Goal: Task Accomplishment & Management: Complete application form

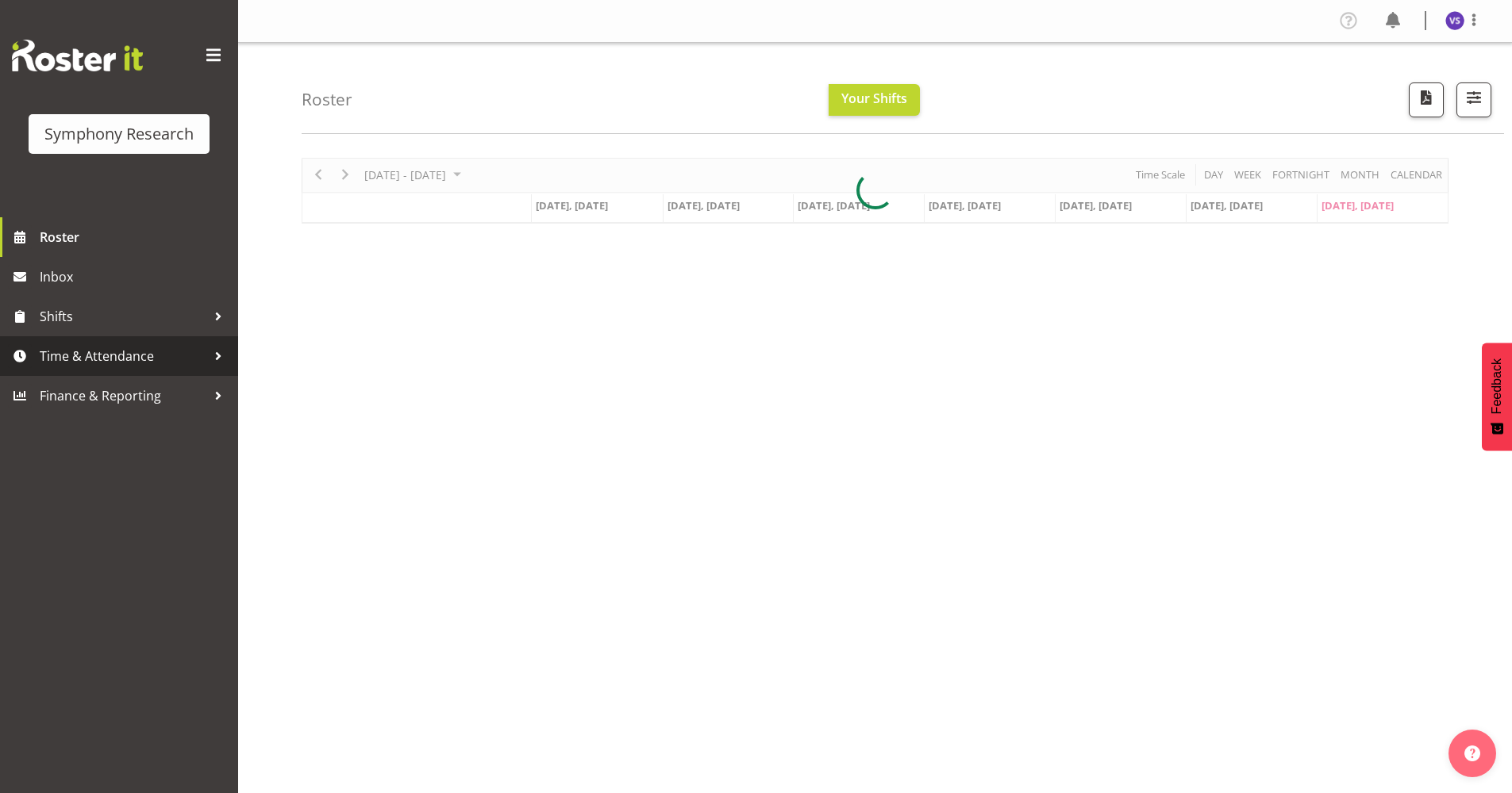
click at [99, 358] on span "Time & Attendance" at bounding box center [122, 356] width 166 height 24
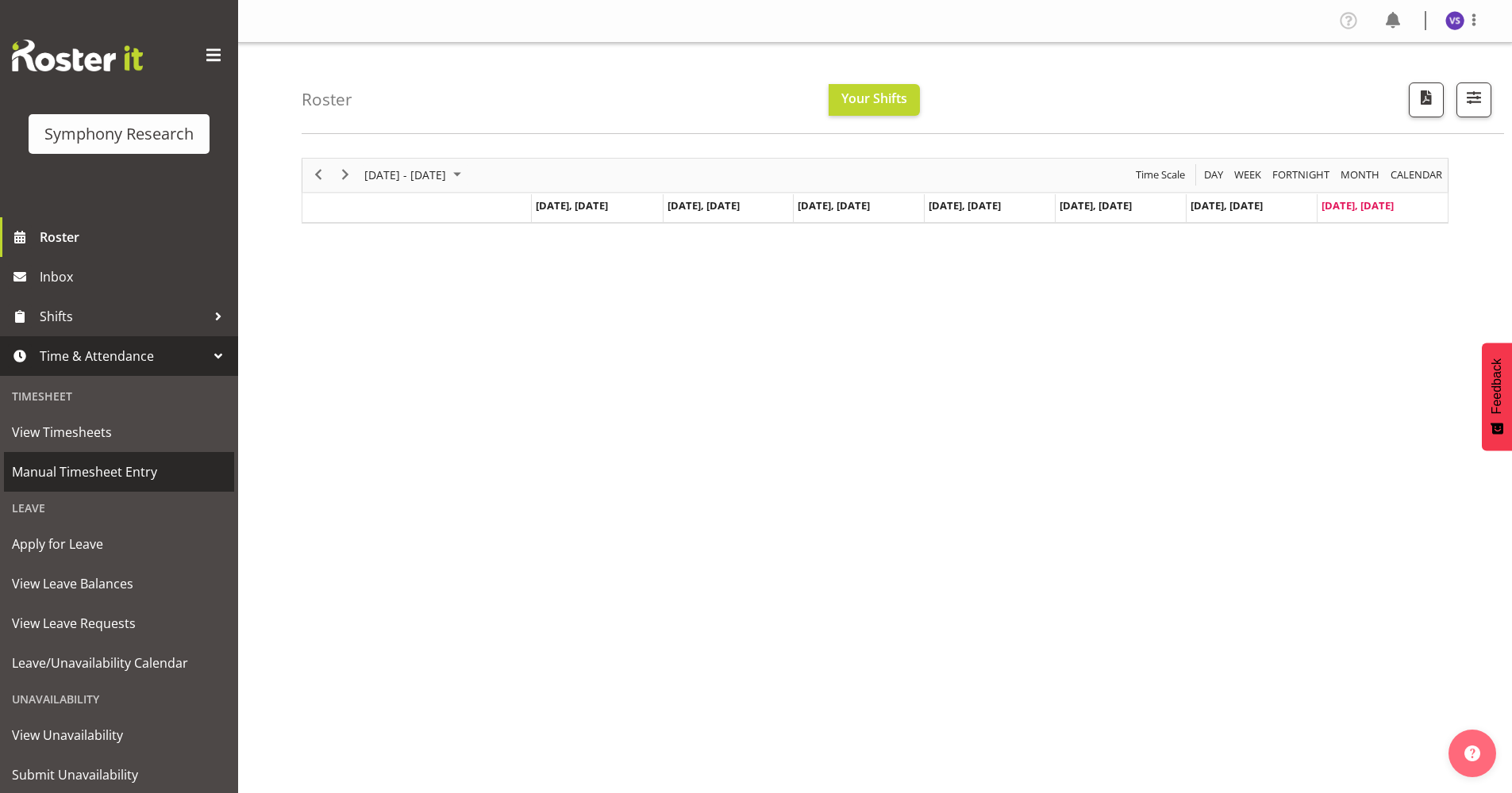
click at [93, 485] on link "Manual Timesheet Entry" at bounding box center [119, 472] width 230 height 39
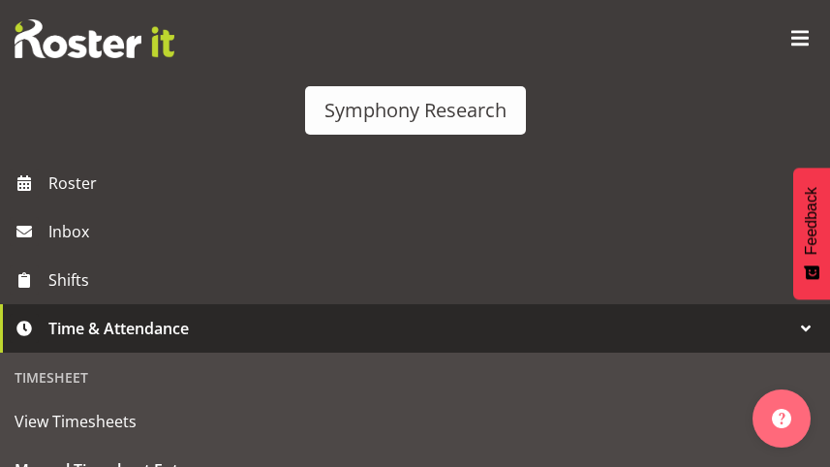
select select "41604"
select select "10499"
select select "43777"
select select "10499"
select select "47"
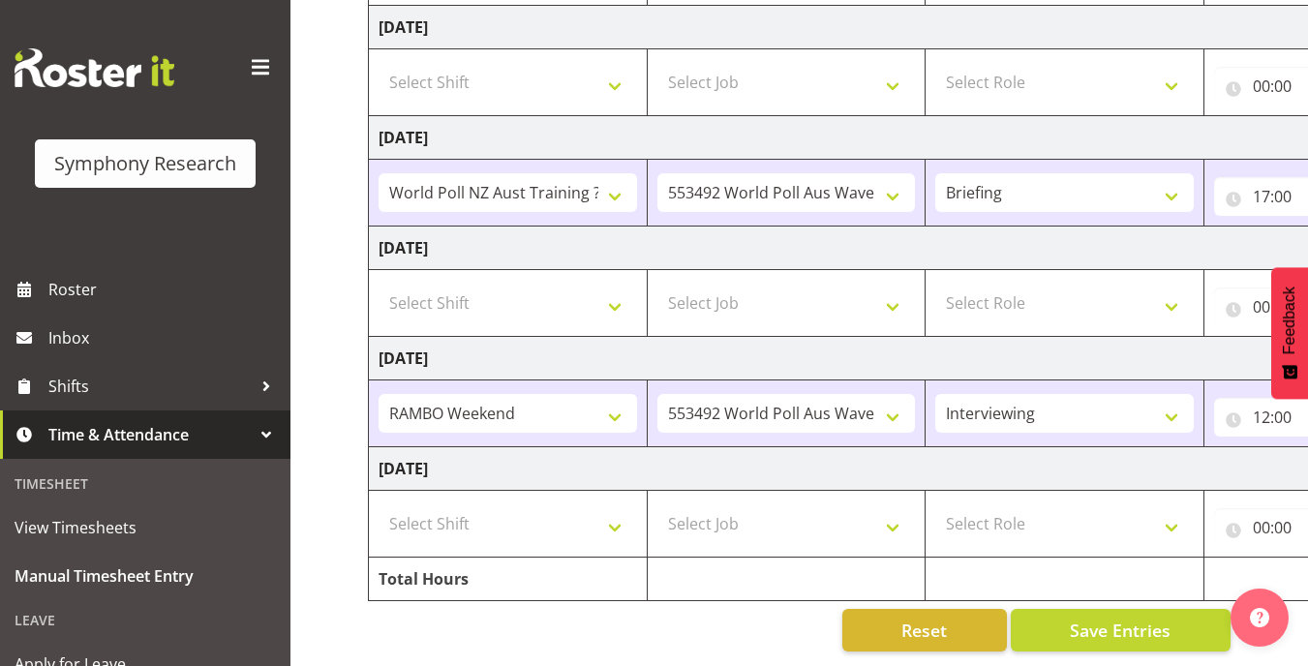
scroll to position [535, 0]
click at [624, 507] on select "Select Shift !!Weekend Residential (Roster IT Shift Label) *Business 9/10am ~ 4…" at bounding box center [508, 523] width 259 height 39
select select "43777"
click at [379, 504] on select "Select Shift !!Weekend Residential (Roster IT Shift Label) *Business 9/10am ~ 4…" at bounding box center [508, 523] width 259 height 39
click at [892, 513] on select "Select Job 550060 IF Admin 553492 World Poll Aus Wave 2 Main 2025 553493 World …" at bounding box center [786, 523] width 259 height 39
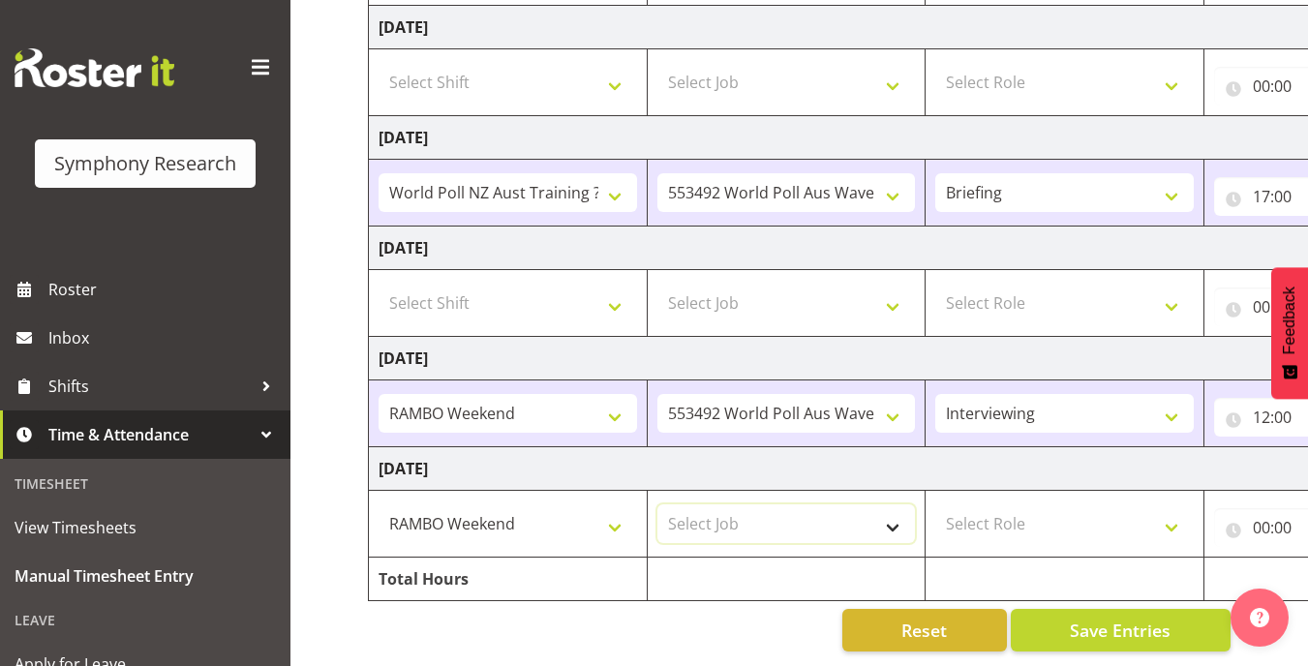
select select "10499"
click at [657, 504] on select "Select Job 550060 IF Admin 553492 World Poll Aus Wave 2 Main 2025 553493 World …" at bounding box center [786, 523] width 259 height 39
click at [1172, 512] on select "Select Role Briefing Interviewing" at bounding box center [1064, 523] width 259 height 39
select select "47"
click at [935, 504] on select "Select Role Briefing Interviewing" at bounding box center [1064, 523] width 259 height 39
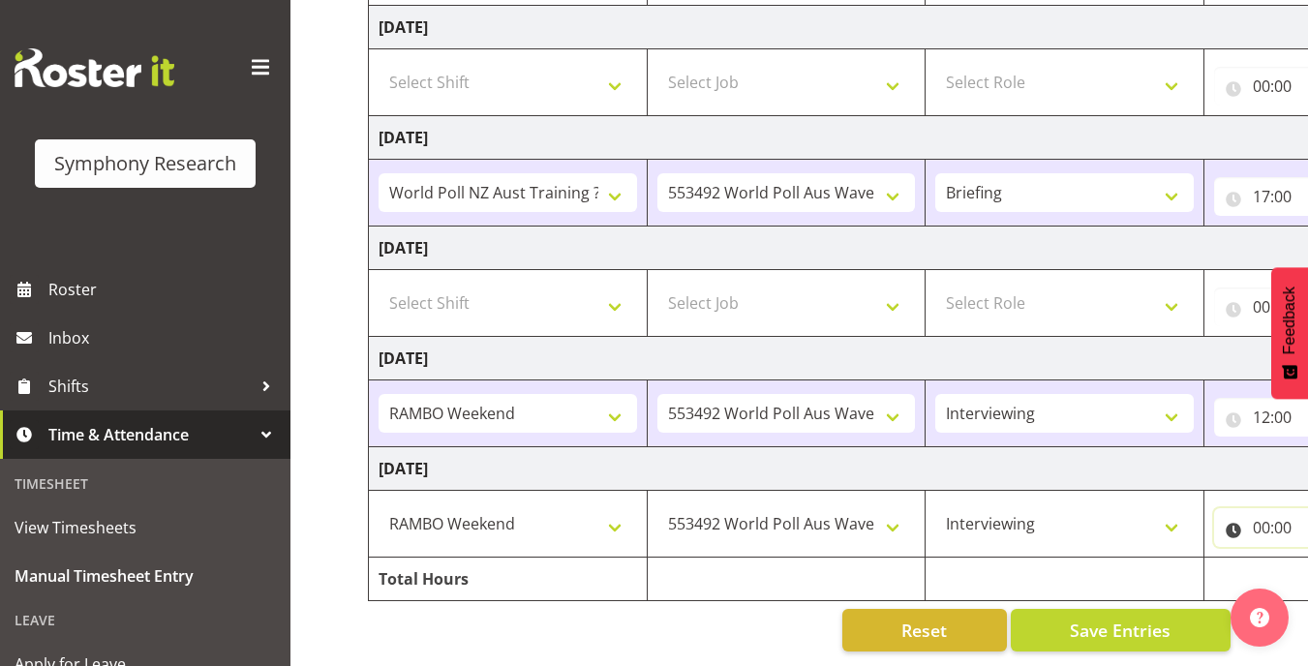
click at [1261, 509] on input "00:00" at bounding box center [1292, 527] width 156 height 39
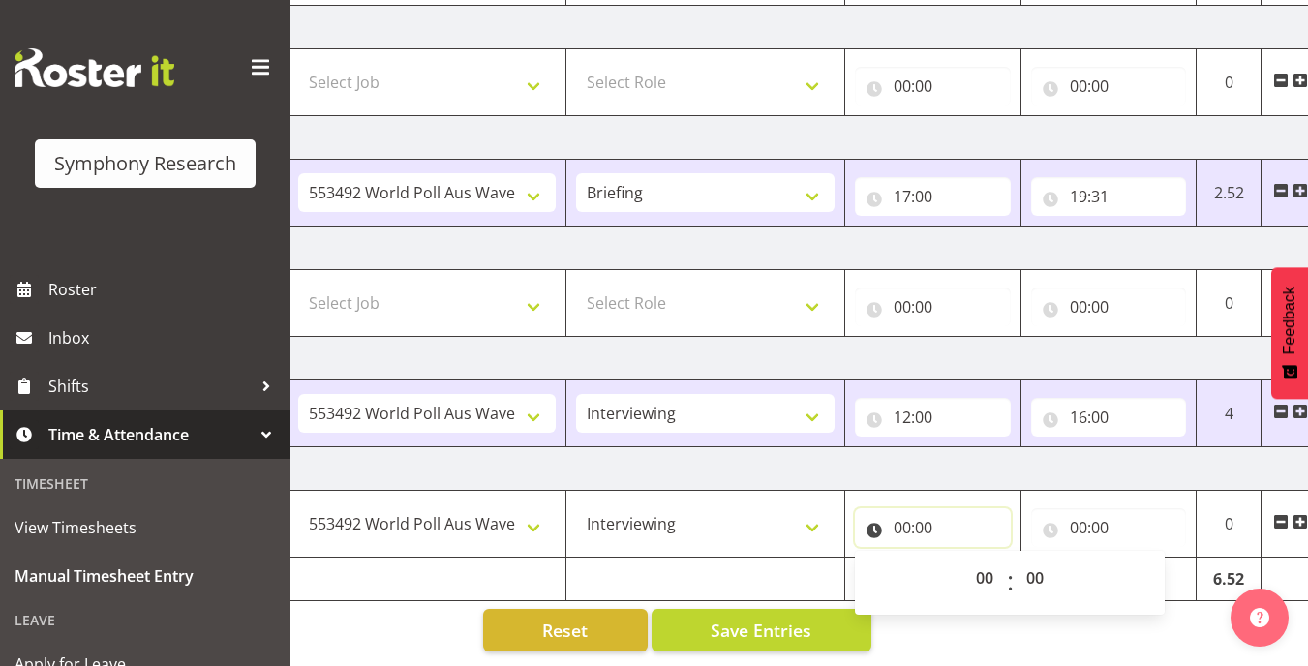
scroll to position [0, 415]
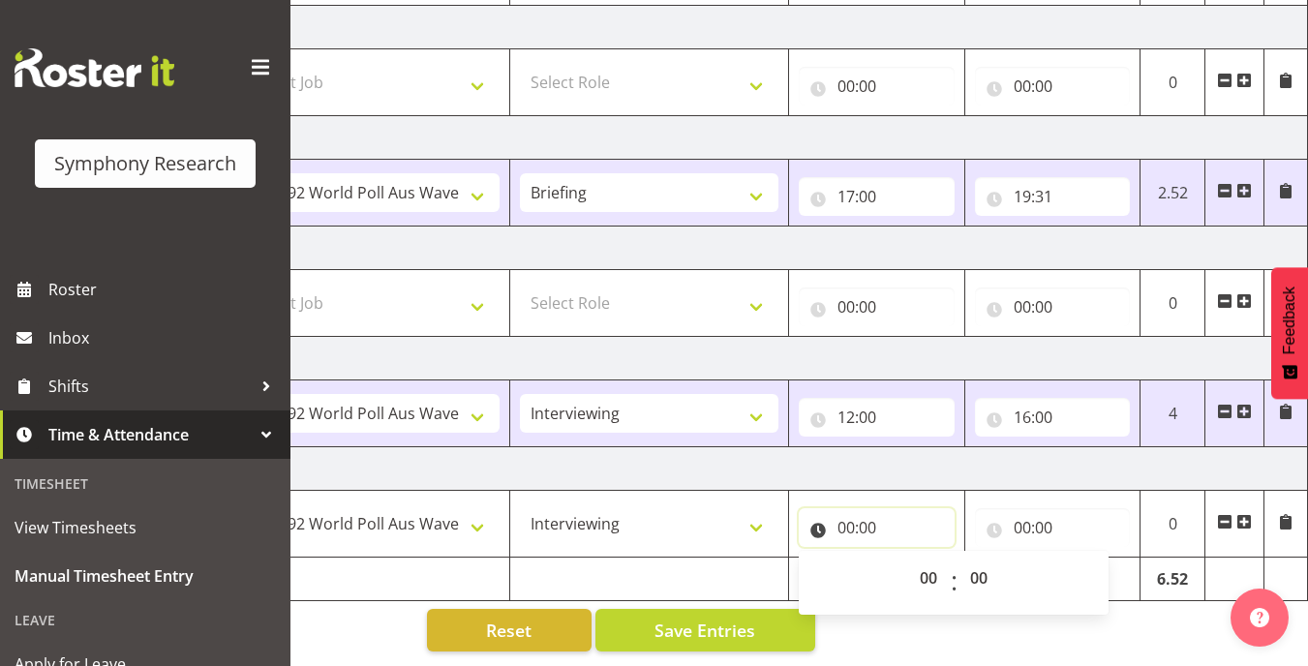
click at [844, 517] on input "00:00" at bounding box center [877, 527] width 156 height 39
click at [855, 518] on input "00:00" at bounding box center [877, 527] width 156 height 39
click at [931, 569] on select "00 01 02 03 04 05 06 07 08 09 10 11 12 13 14 15 16 17 18 19 20 21 22 23" at bounding box center [931, 578] width 44 height 39
select select "12"
click at [909, 559] on select "00 01 02 03 04 05 06 07 08 09 10 11 12 13 14 15 16 17 18 19 20 21 22 23" at bounding box center [931, 578] width 44 height 39
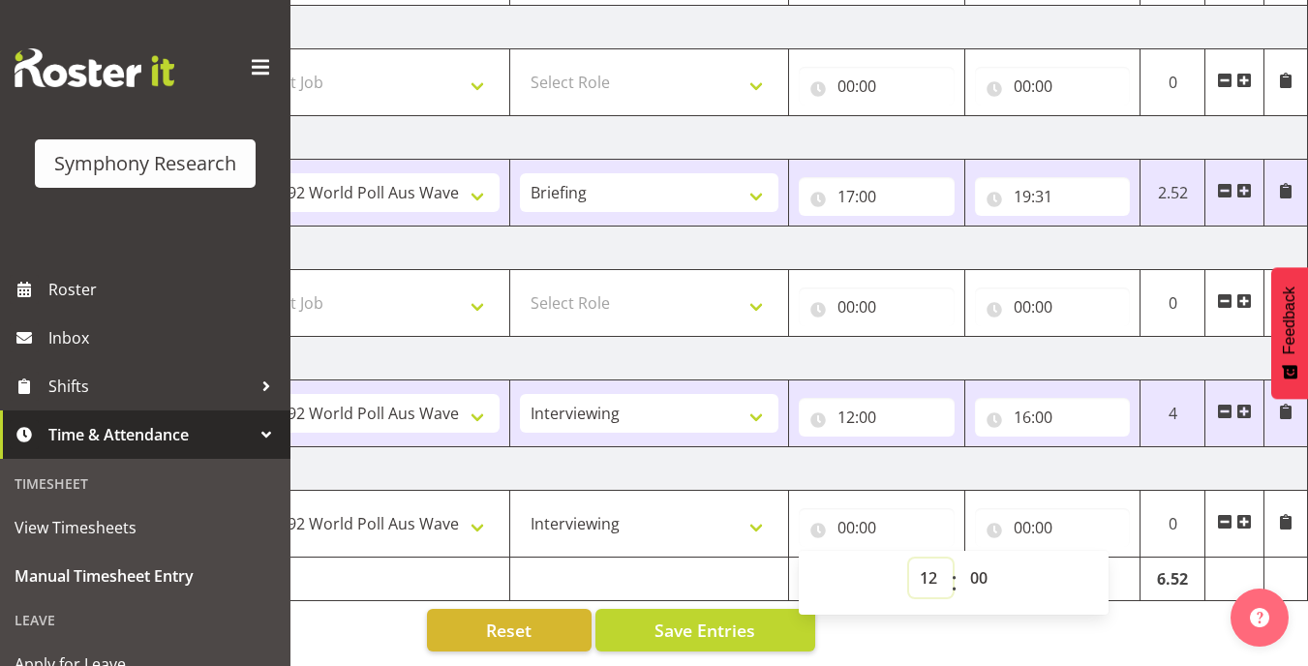
type input "12:00"
click at [1020, 509] on input "00:00" at bounding box center [1053, 527] width 156 height 39
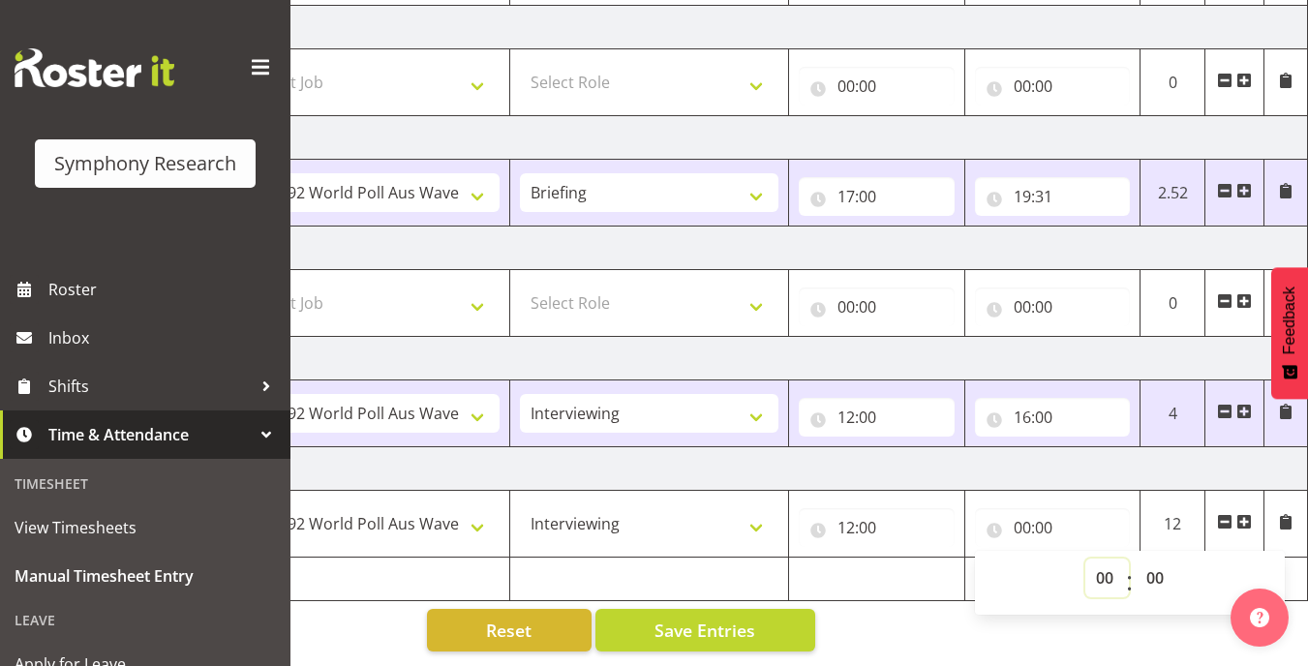
click at [1100, 563] on select "00 01 02 03 04 05 06 07 08 09 10 11 12 13 14 15 16 17 18 19 20 21 22 23" at bounding box center [1107, 578] width 44 height 39
select select "16"
click at [1085, 559] on select "00 01 02 03 04 05 06 07 08 09 10 11 12 13 14 15 16 17 18 19 20 21 22 23" at bounding box center [1107, 578] width 44 height 39
type input "16:00"
click at [928, 613] on div "Manual Timesheets [DATE] - [DATE] Shift Job Role Start Time End Time Total [DAT…" at bounding box center [799, 98] width 1018 height 1135
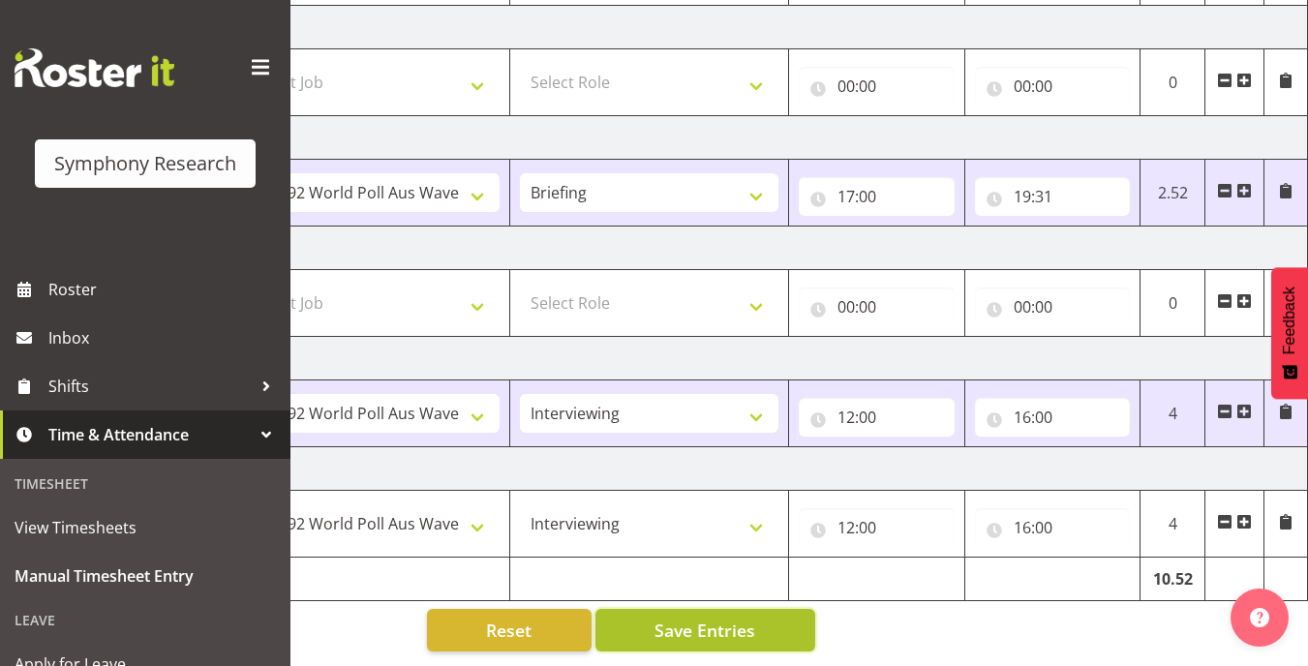
click at [728, 624] on span "Save Entries" at bounding box center [705, 630] width 101 height 25
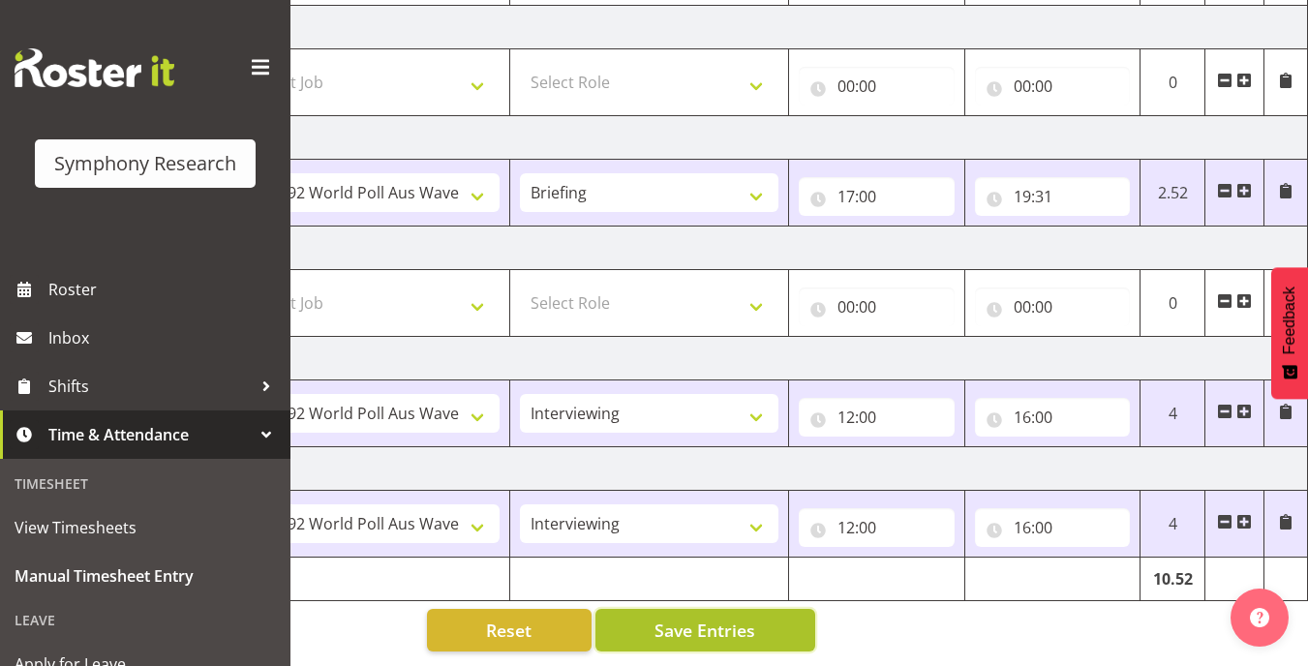
click at [731, 621] on span "Save Entries" at bounding box center [705, 630] width 101 height 25
